Goal: Information Seeking & Learning: Learn about a topic

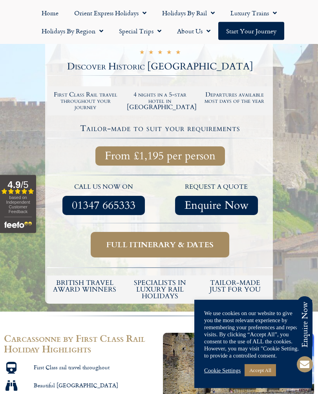
scroll to position [136, 0]
click at [150, 247] on span "Full itinerary & dates" at bounding box center [159, 245] width 107 height 10
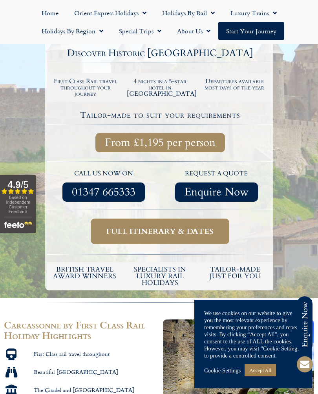
scroll to position [150, 0]
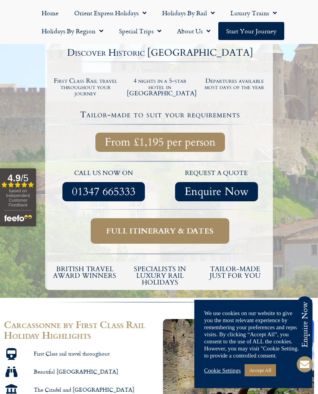
click at [155, 231] on span "Full itinerary & dates" at bounding box center [159, 231] width 107 height 10
click at [143, 232] on span "Full itinerary & dates" at bounding box center [159, 231] width 107 height 10
click at [137, 239] on link "Full itinerary & dates" at bounding box center [160, 230] width 138 height 25
click at [138, 234] on span "Full itinerary & dates" at bounding box center [159, 231] width 107 height 10
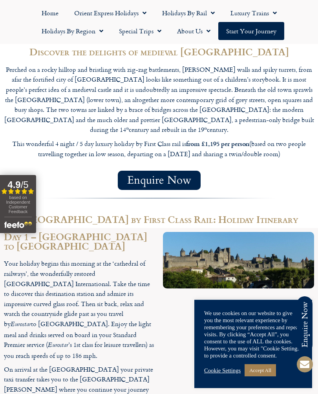
scroll to position [547, 0]
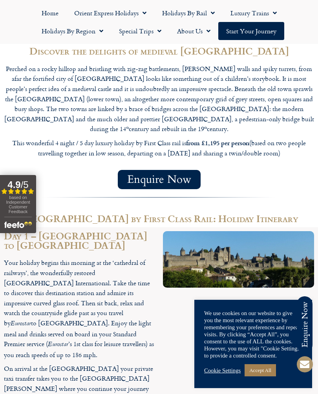
click at [169, 350] on div at bounding box center [238, 344] width 159 height 235
click at [161, 369] on div at bounding box center [238, 344] width 159 height 235
click at [175, 372] on div at bounding box center [238, 344] width 159 height 235
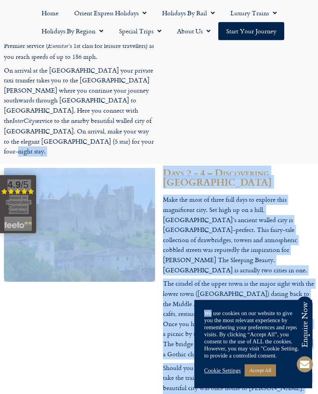
scroll to position [843, 0]
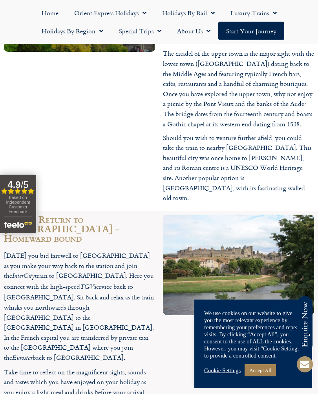
scroll to position [1075, 0]
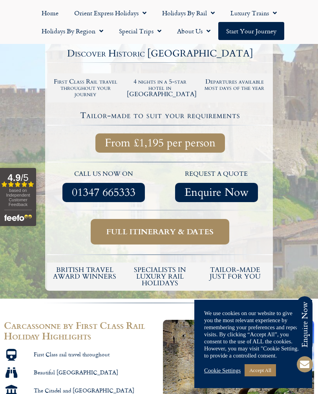
scroll to position [149, 0]
